Goal: Use online tool/utility

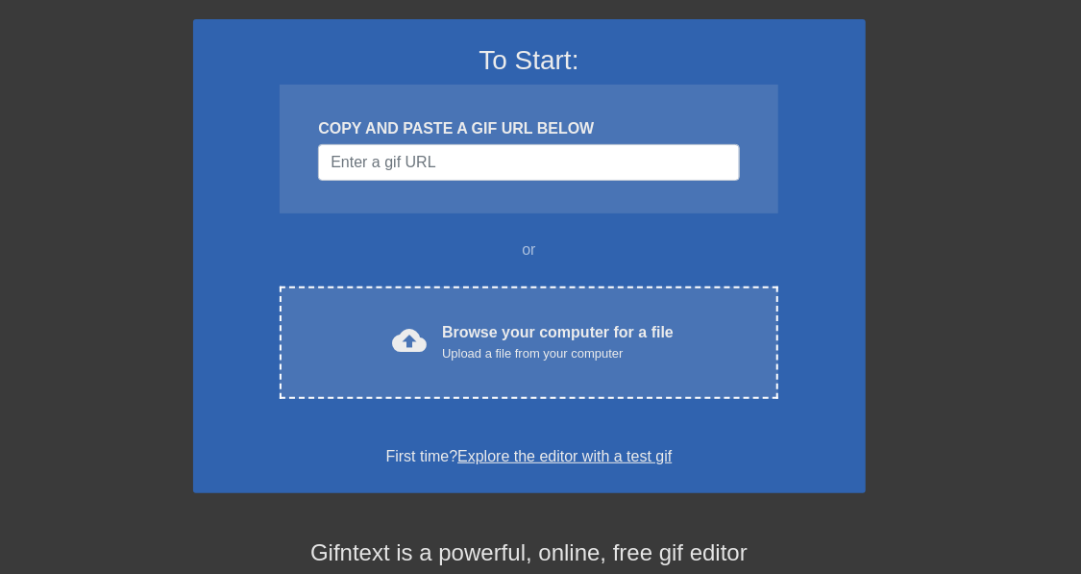
scroll to position [153, 0]
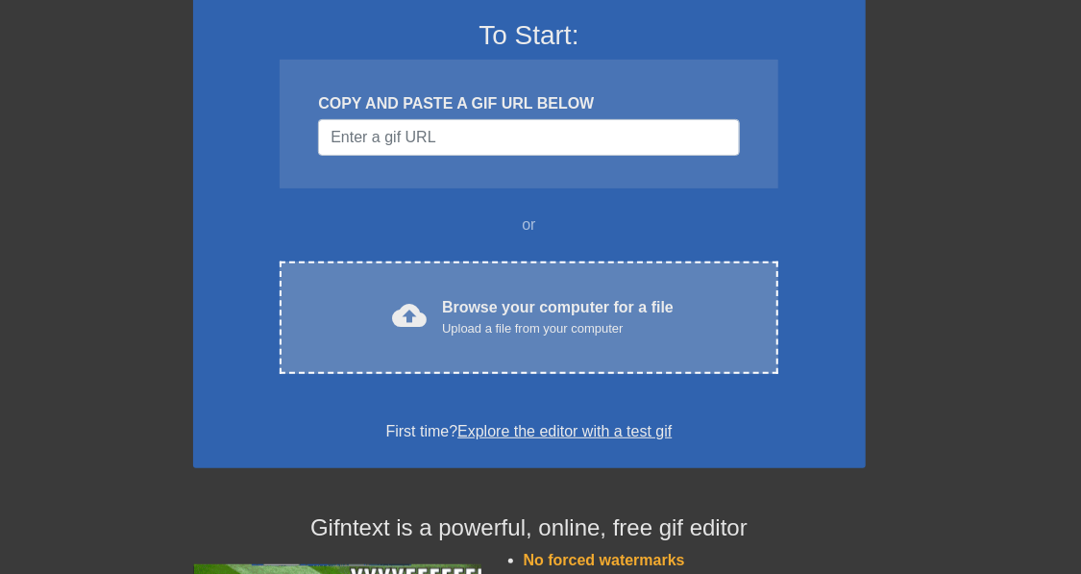
click at [526, 338] on div "Browse your computer for a file Upload a file from your computer" at bounding box center [558, 317] width 232 height 42
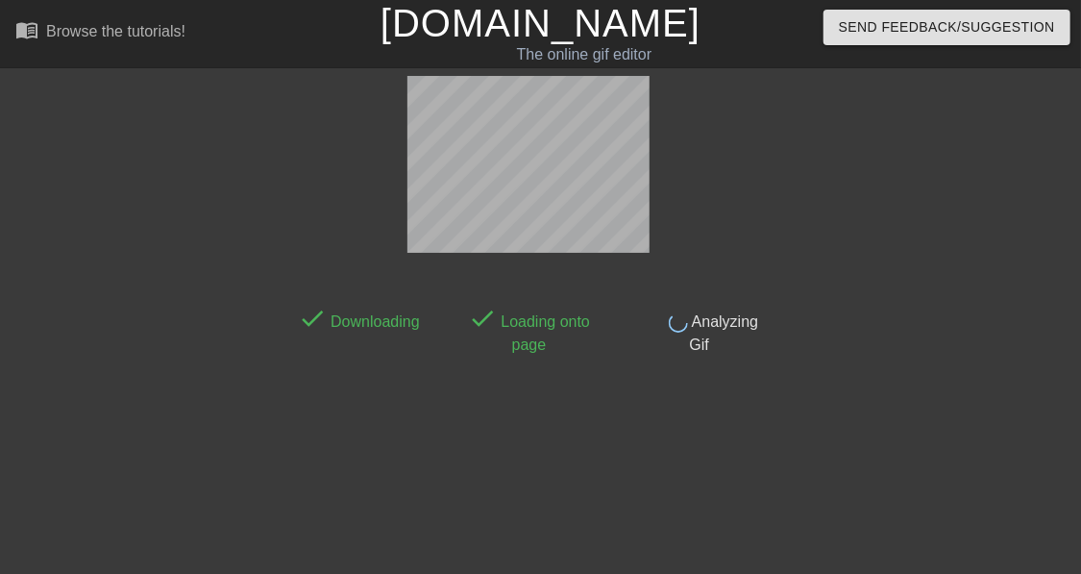
scroll to position [47, 0]
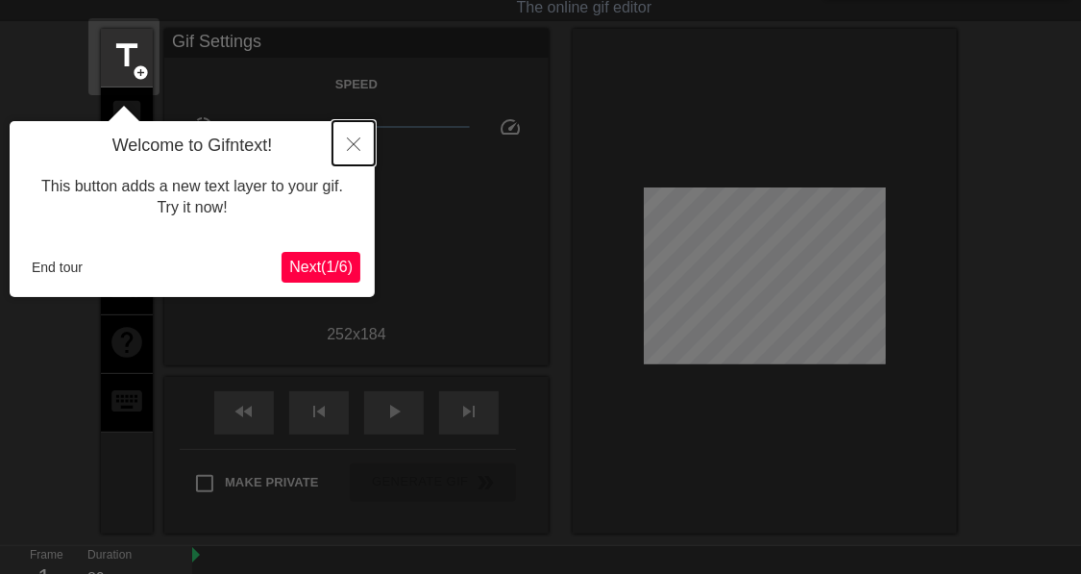
click at [355, 146] on icon "Close" at bounding box center [353, 143] width 13 height 13
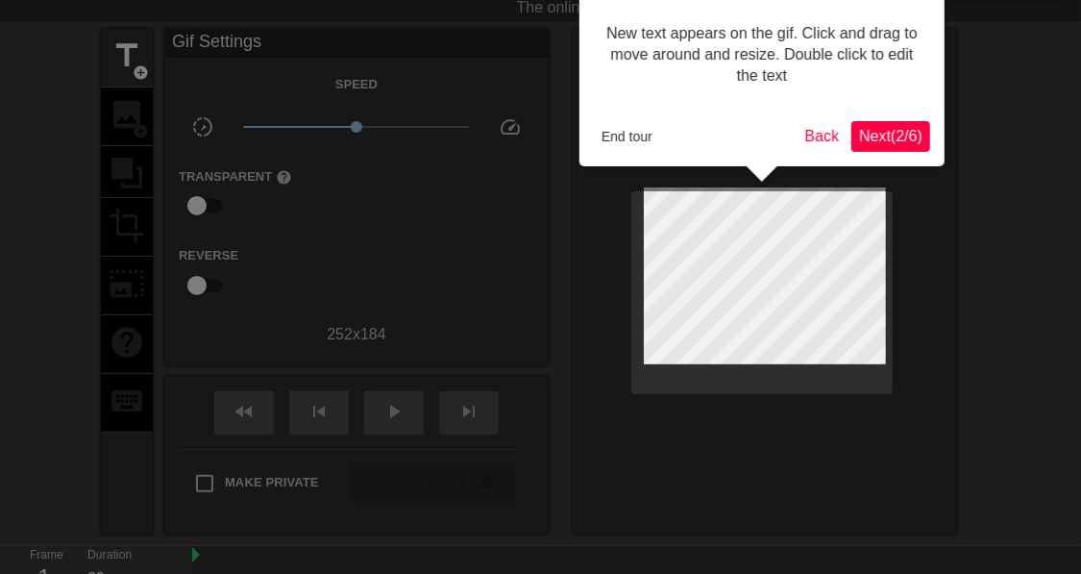
scroll to position [0, 0]
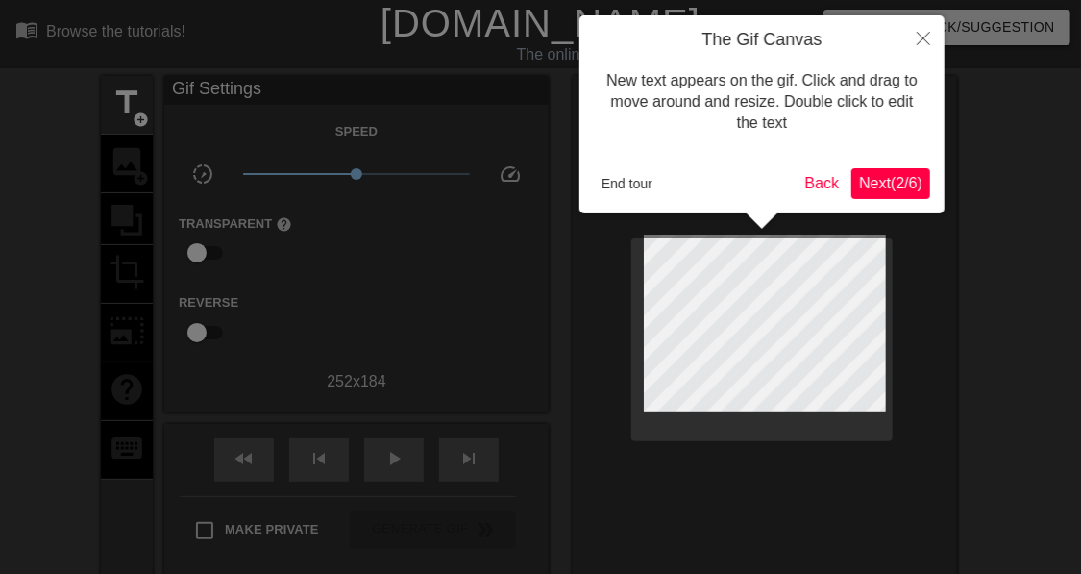
click at [878, 179] on span "Next ( 2 / 6 )" at bounding box center [890, 183] width 63 height 16
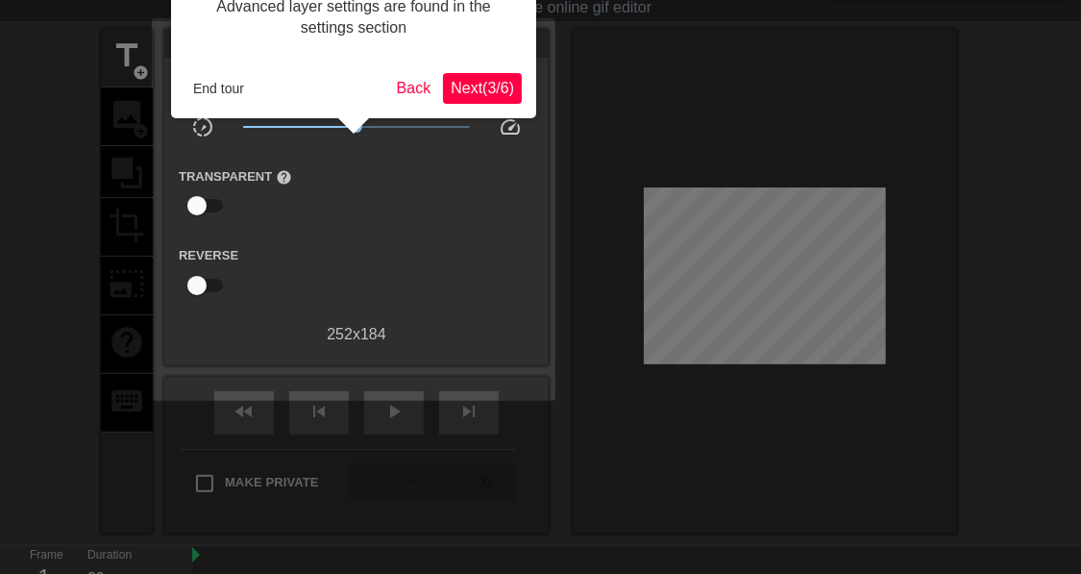
click at [506, 91] on span "Next ( 3 / 6 )" at bounding box center [482, 88] width 63 height 16
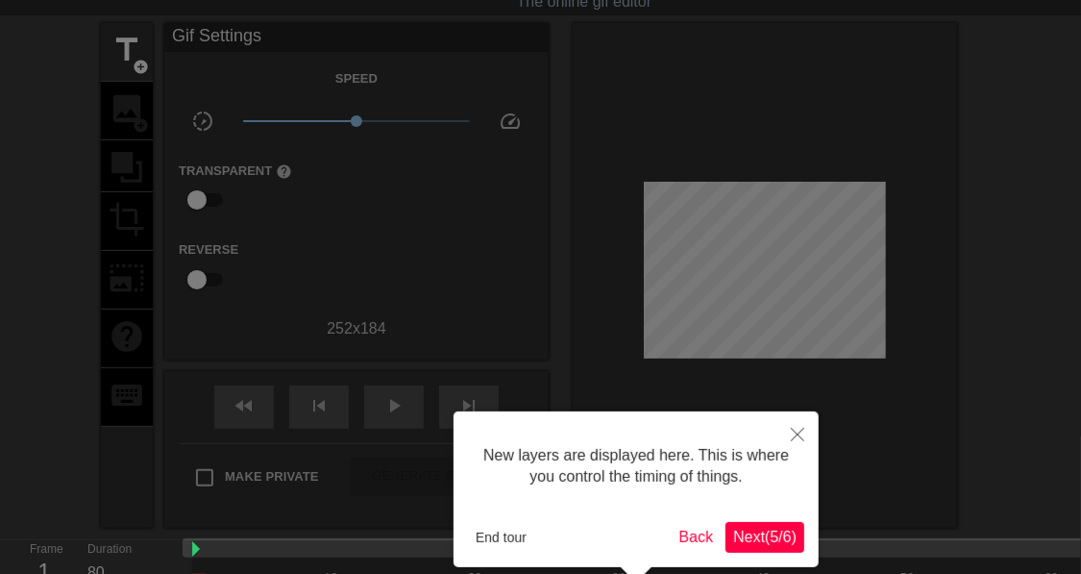
click at [766, 537] on span "Next ( 5 / 6 )" at bounding box center [764, 537] width 63 height 16
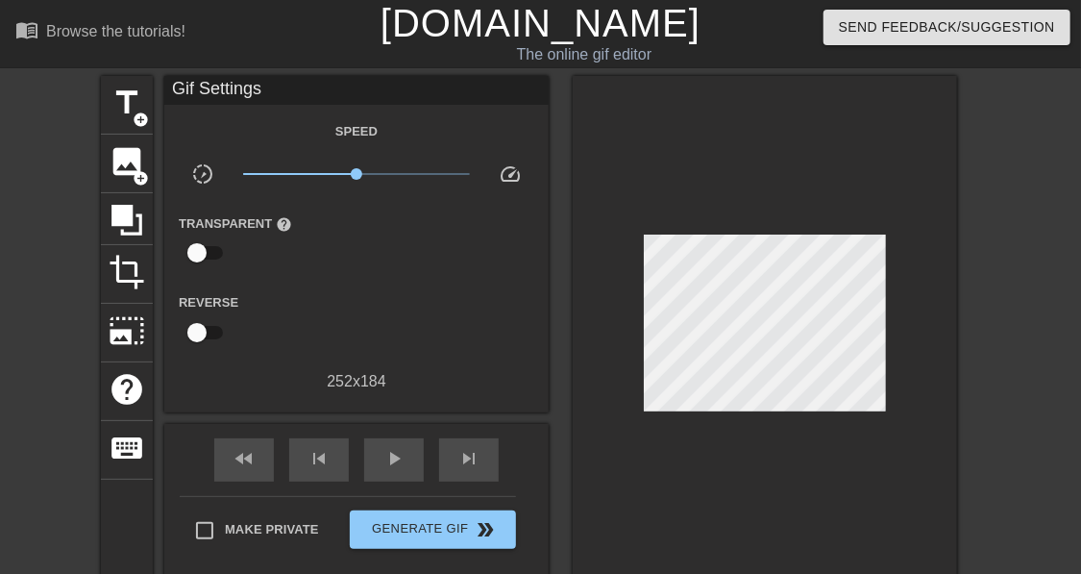
scroll to position [0, 0]
click at [123, 112] on span "title" at bounding box center [127, 103] width 37 height 37
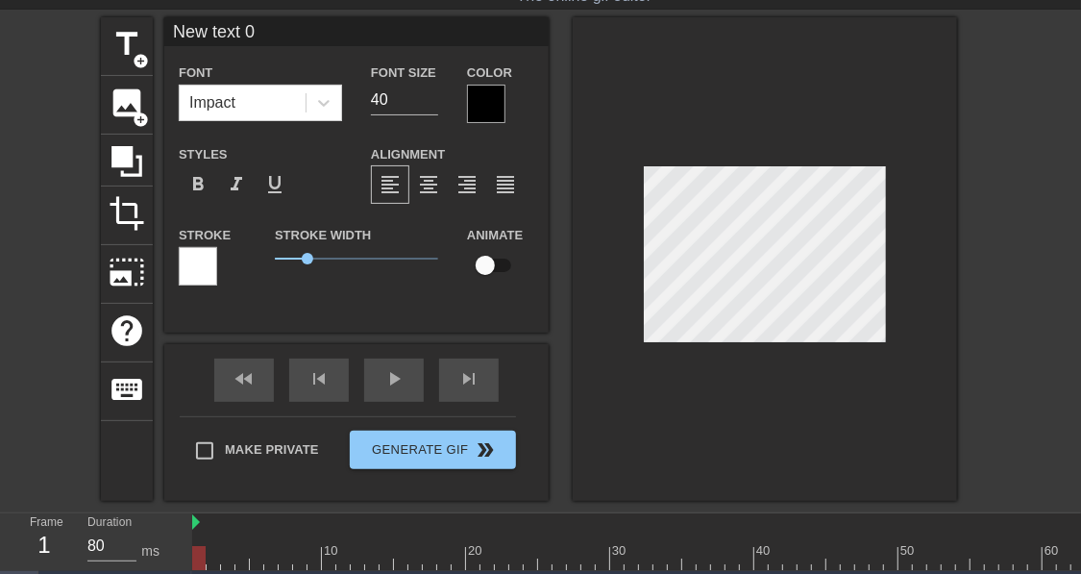
scroll to position [122, 0]
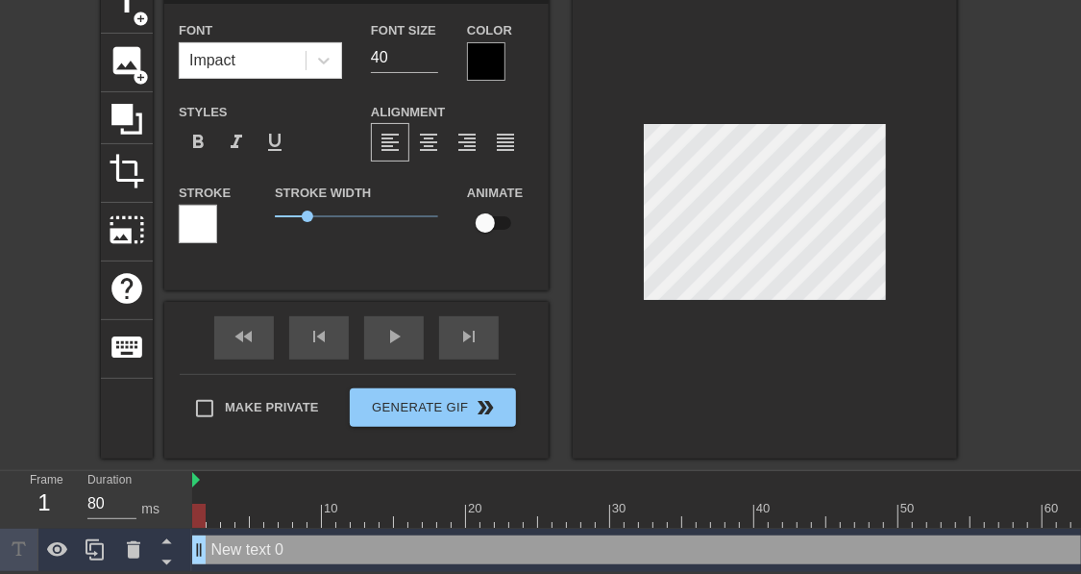
click at [191, 481] on div "Frame 1 Duration 80 ms" at bounding box center [96, 500] width 192 height 58
click at [186, 472] on div "Duration 80 ms" at bounding box center [130, 499] width 115 height 56
click at [386, 333] on div "fast_rewind skip_previous play_arrow skip_next" at bounding box center [356, 338] width 313 height 72
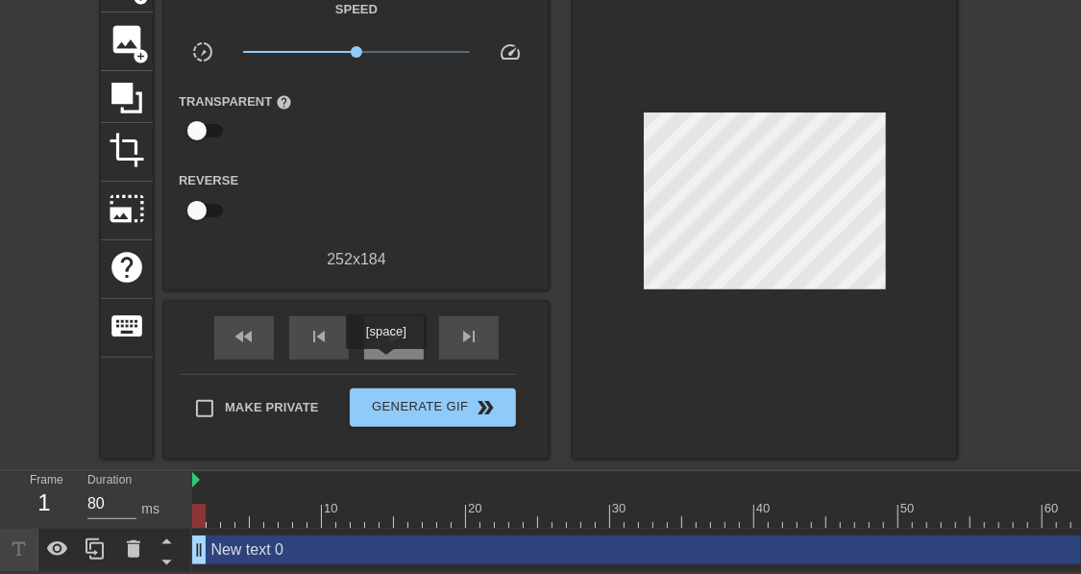
click at [386, 348] on span "play_arrow" at bounding box center [394, 336] width 23 height 23
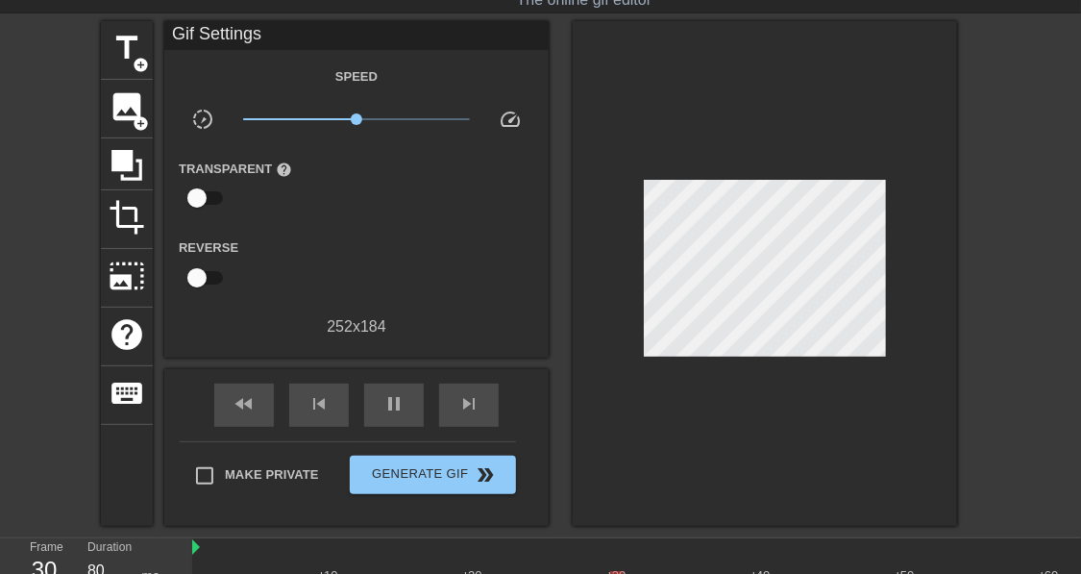
scroll to position [0, 0]
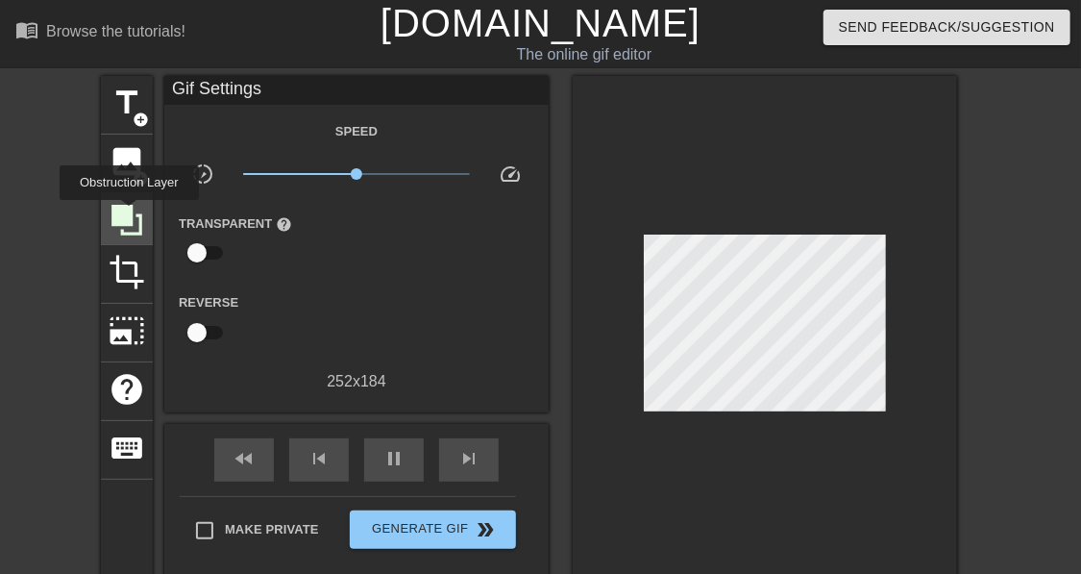
click at [129, 213] on icon at bounding box center [126, 220] width 31 height 31
